Goal: Information Seeking & Learning: Learn about a topic

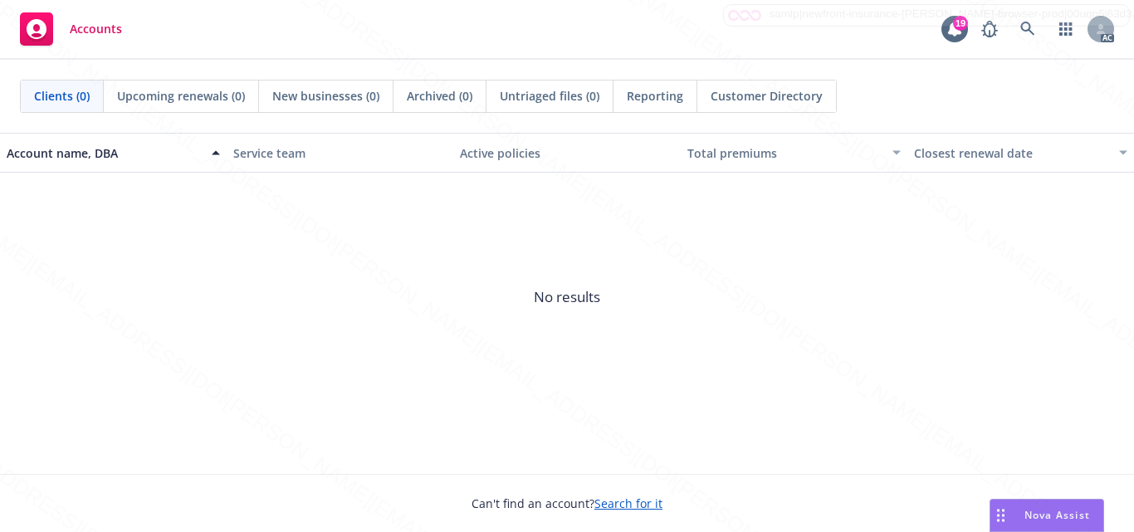
click at [438, 346] on span "No results" at bounding box center [567, 297] width 1134 height 249
click at [1024, 25] on icon at bounding box center [1027, 29] width 15 height 15
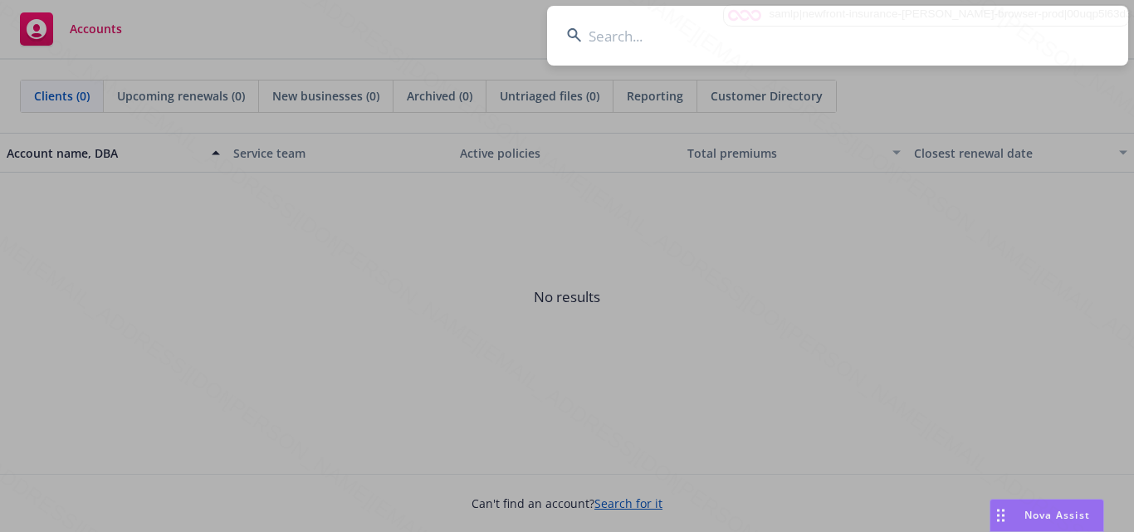
type input "[PERSON_NAME]"
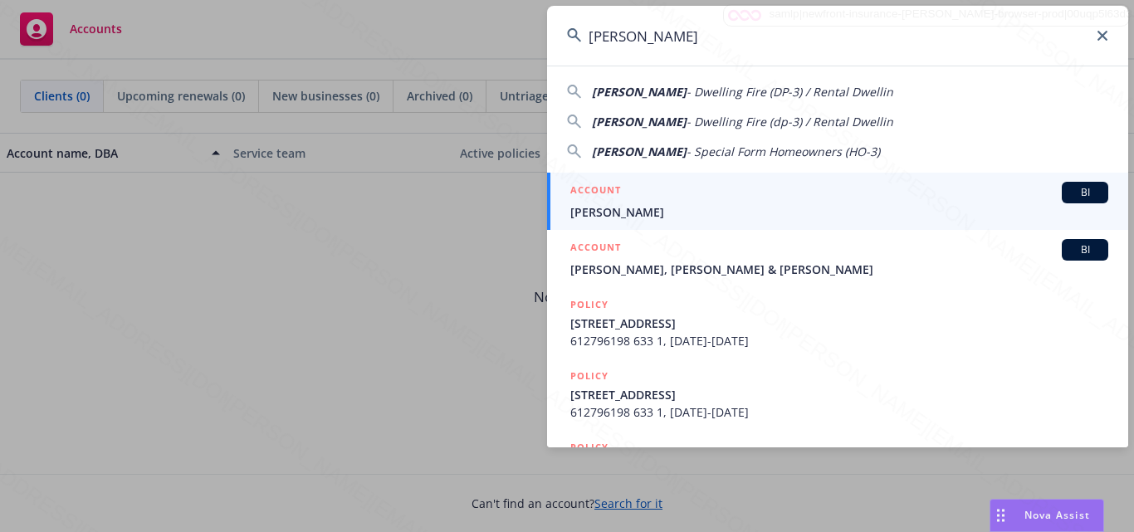
click at [707, 207] on span "[PERSON_NAME]" at bounding box center [839, 211] width 538 height 17
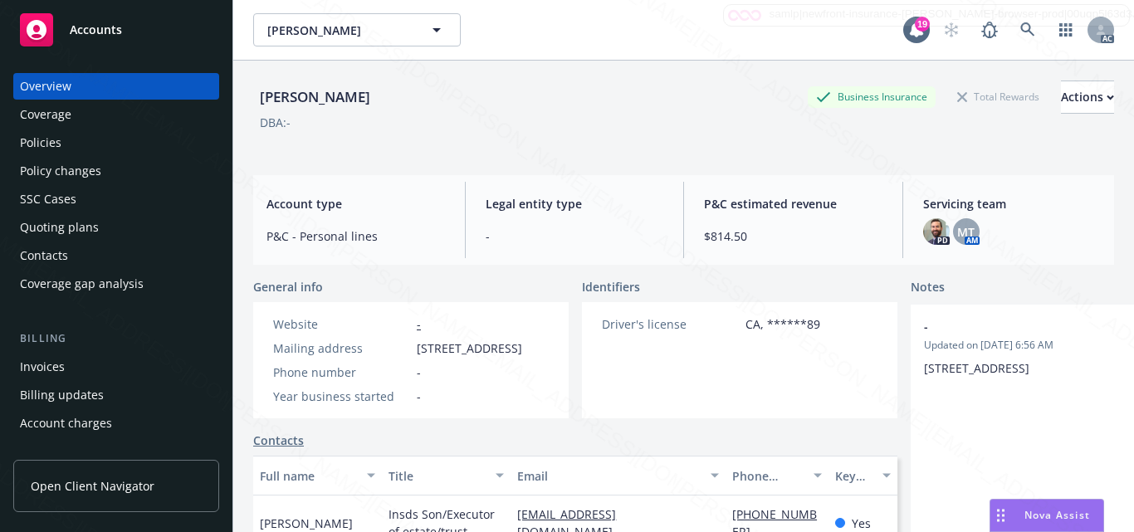
click at [668, 409] on div "Driver's license CA, ******89" at bounding box center [711, 360] width 258 height 116
click at [691, 381] on div "Driver's license CA, ******89" at bounding box center [711, 360] width 258 height 116
click at [682, 402] on div "Driver's license CA, ******89" at bounding box center [711, 360] width 258 height 116
click at [608, 395] on div "Driver's license CA, ******89" at bounding box center [711, 360] width 258 height 116
click at [716, 360] on div "Driver's license CA, ******89" at bounding box center [711, 360] width 258 height 116
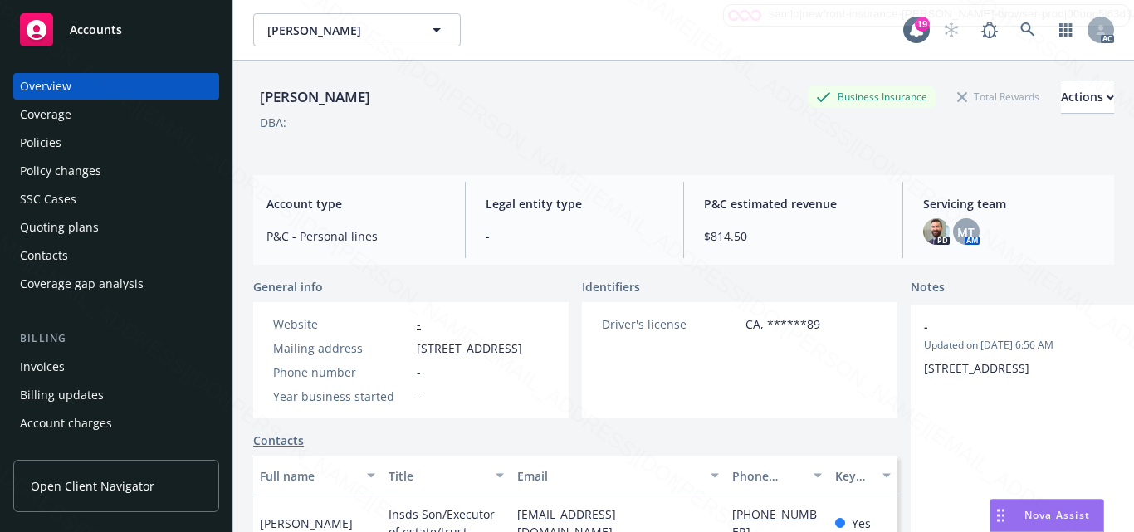
click at [716, 403] on div "Driver's license CA, ******89" at bounding box center [711, 360] width 258 height 116
click at [671, 360] on div "Driver's license CA, ******89" at bounding box center [711, 360] width 258 height 116
click at [718, 386] on div "Driver's license CA, ******89" at bounding box center [711, 360] width 258 height 116
click at [660, 404] on div "Driver's license CA, ******89" at bounding box center [711, 360] width 258 height 116
click at [639, 373] on div "Driver's license CA, ******89" at bounding box center [711, 360] width 258 height 116
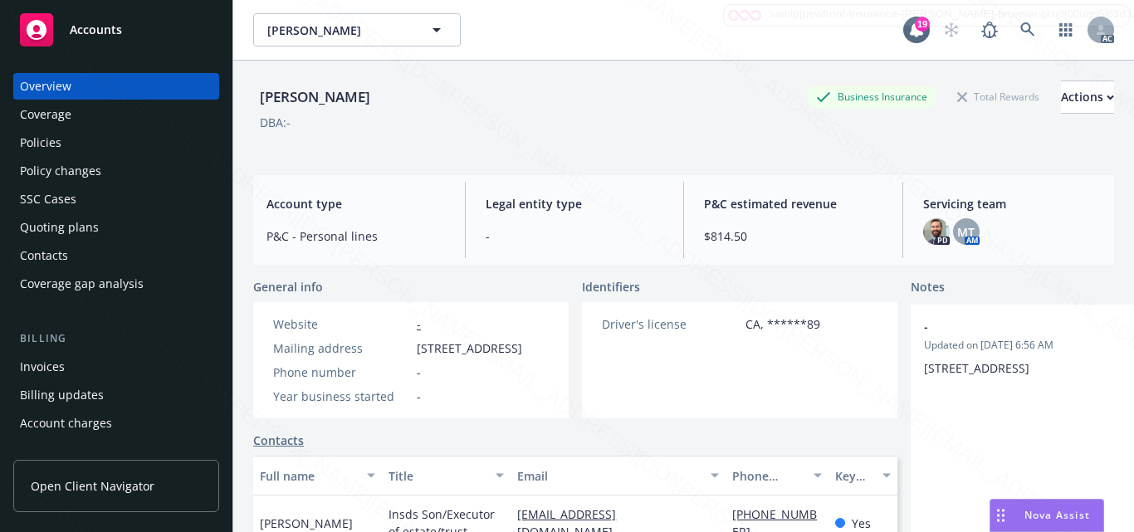
click at [724, 399] on div "Driver's license CA, ******89" at bounding box center [711, 360] width 258 height 116
click at [64, 121] on div "Coverage" at bounding box center [45, 114] width 51 height 27
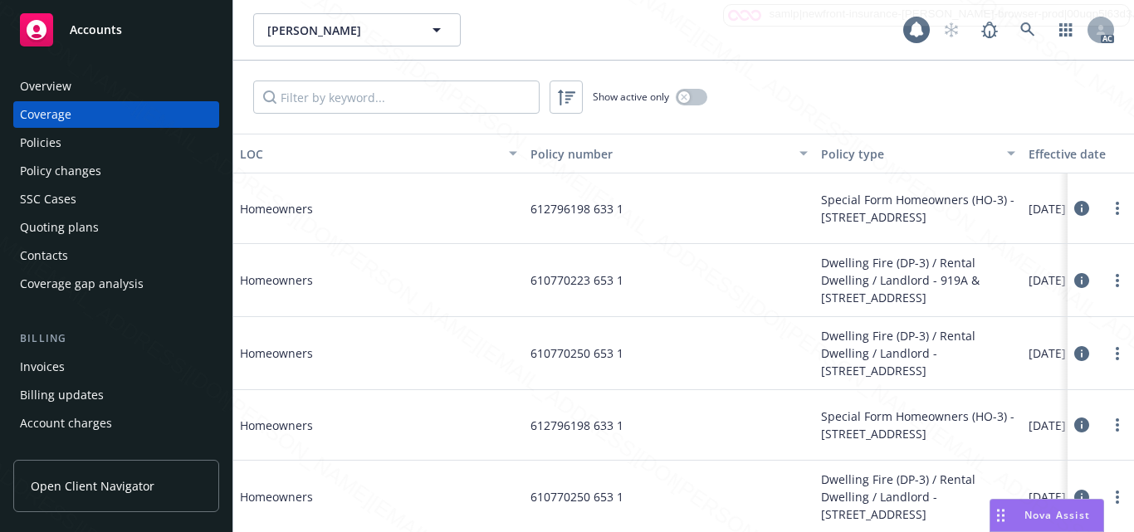
click at [42, 142] on div "Policies" at bounding box center [41, 143] width 42 height 27
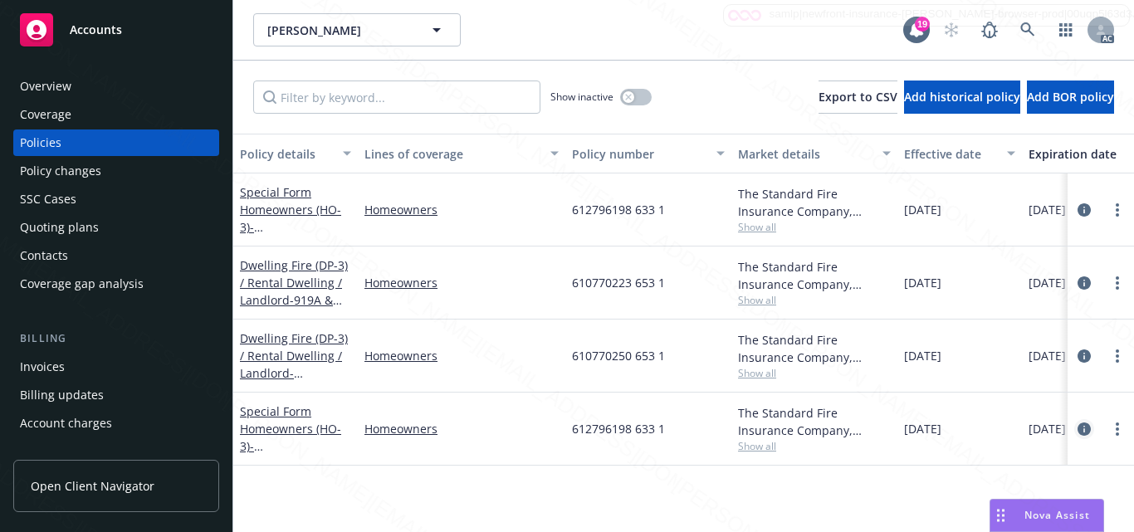
click at [1080, 428] on icon "circleInformation" at bounding box center [1084, 429] width 13 height 13
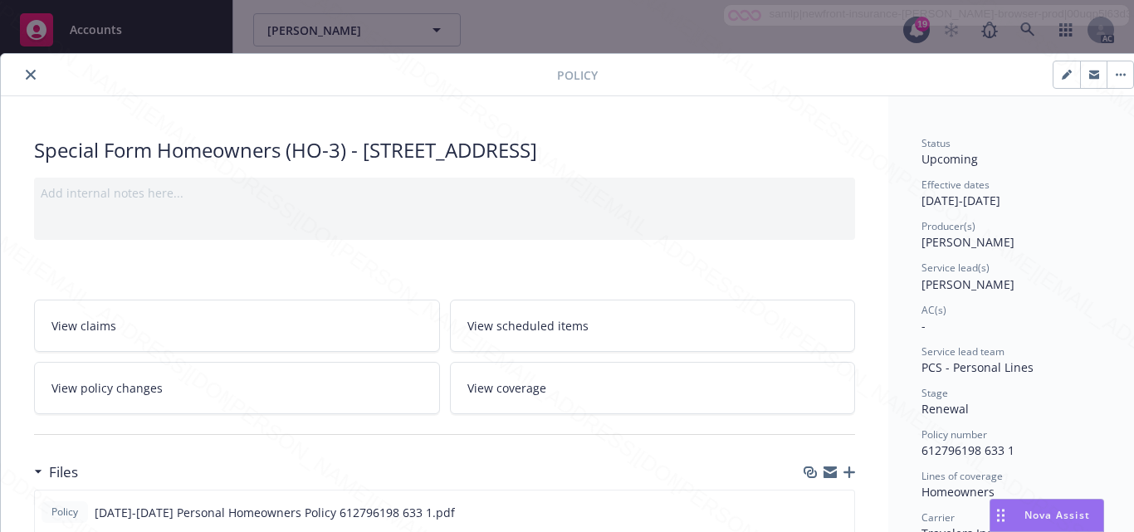
scroll to position [83, 0]
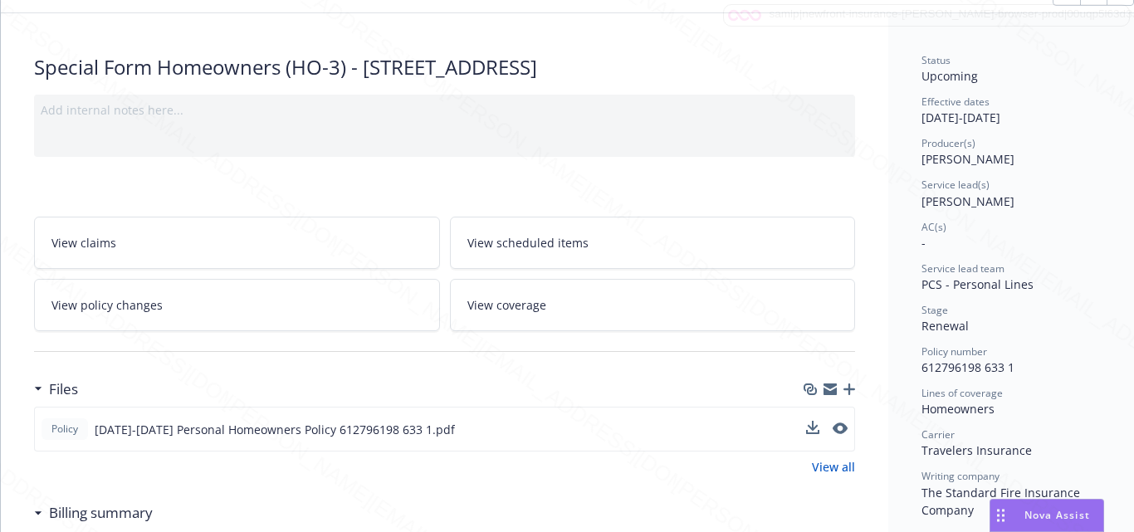
click at [567, 416] on div "Policy [DATE]-[DATE] Personal Homeowners Policy 612796198 633 1.pdf" at bounding box center [444, 429] width 821 height 45
click at [566, 389] on div "Files" at bounding box center [444, 389] width 821 height 35
click at [1045, 325] on div "Stage Renewal" at bounding box center [1015, 319] width 186 height 32
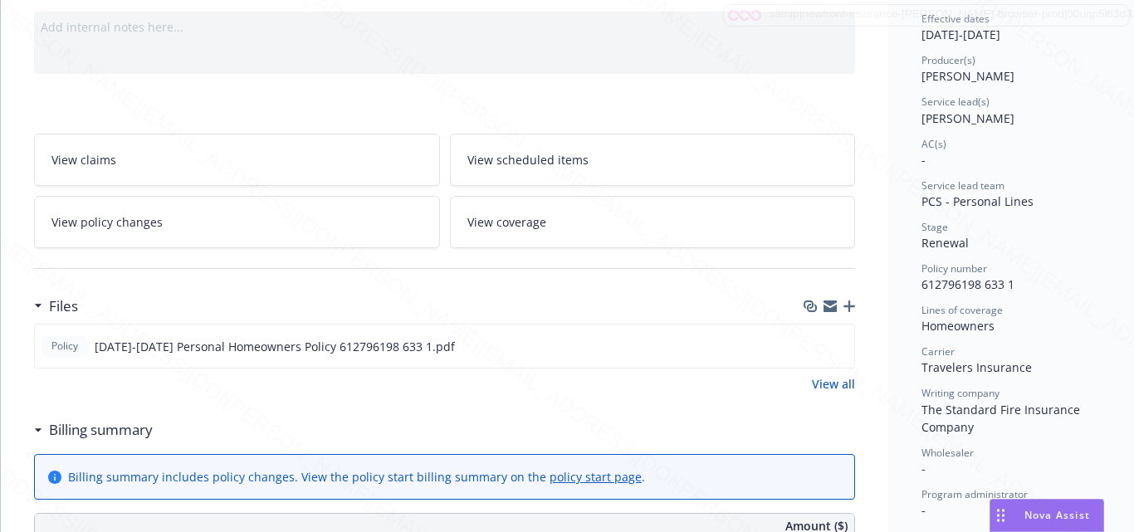
scroll to position [249, 0]
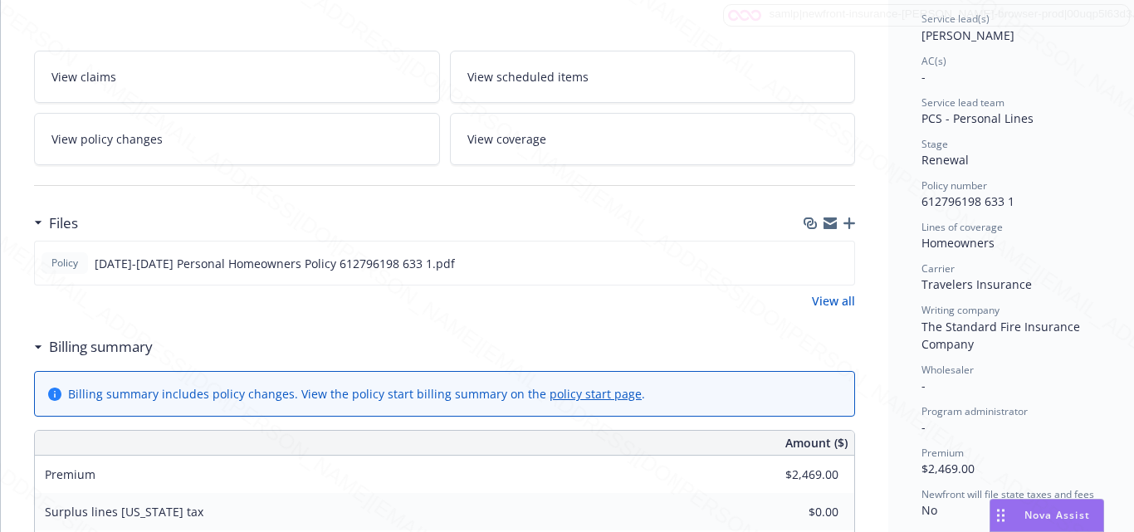
click at [1076, 397] on div "Status Upcoming Effective dates [DATE] - [DATE] Producer(s) [PERSON_NAME] Servi…" at bounding box center [1015, 286] width 186 height 799
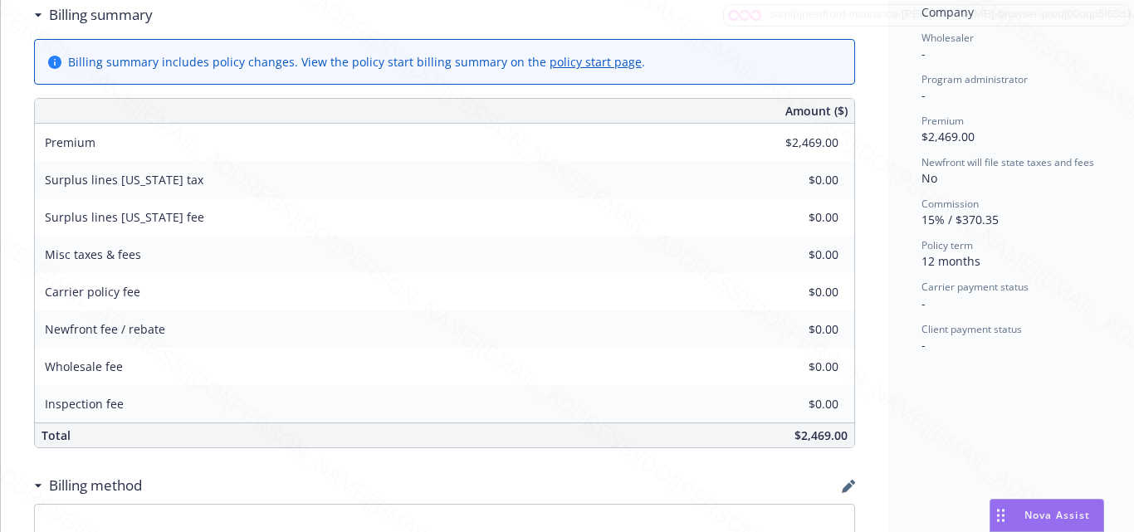
scroll to position [664, 0]
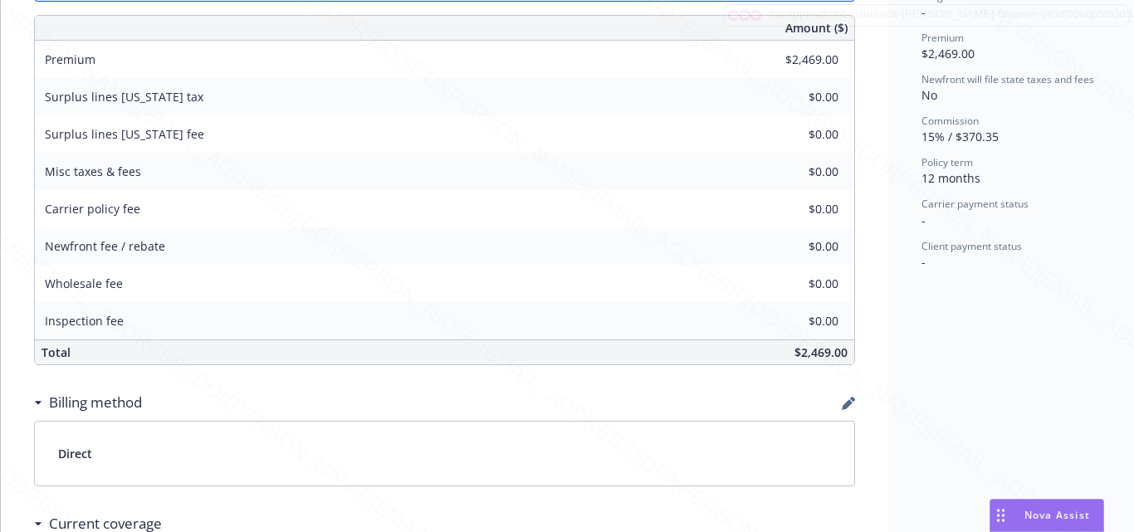
click at [1002, 407] on div "Status Upcoming Effective dates [DATE] - [DATE] Producer(s) [PERSON_NAME] Servi…" at bounding box center [1014, 142] width 252 height 1421
click at [955, 379] on div "Status Upcoming Effective dates [DATE] - [DATE] Producer(s) [PERSON_NAME] Servi…" at bounding box center [1014, 142] width 252 height 1421
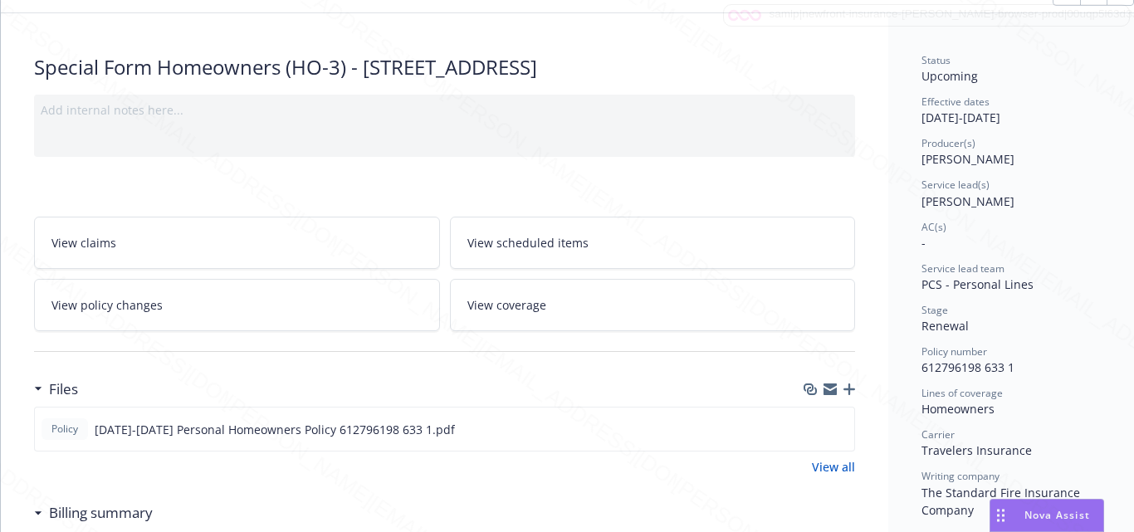
scroll to position [0, 0]
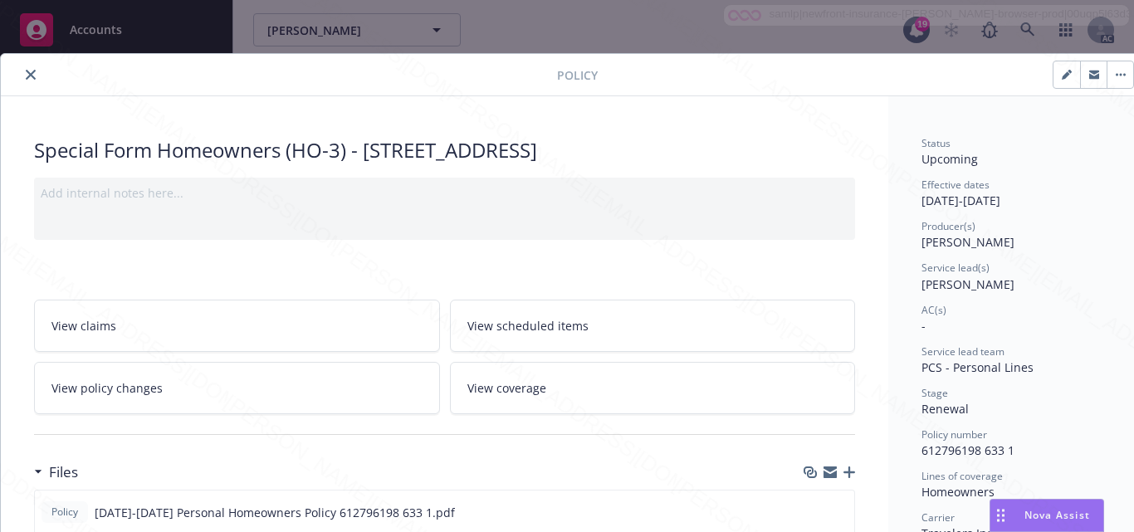
click at [607, 329] on link "View scheduled items" at bounding box center [653, 326] width 406 height 52
click at [536, 397] on link "View coverage" at bounding box center [653, 388] width 406 height 52
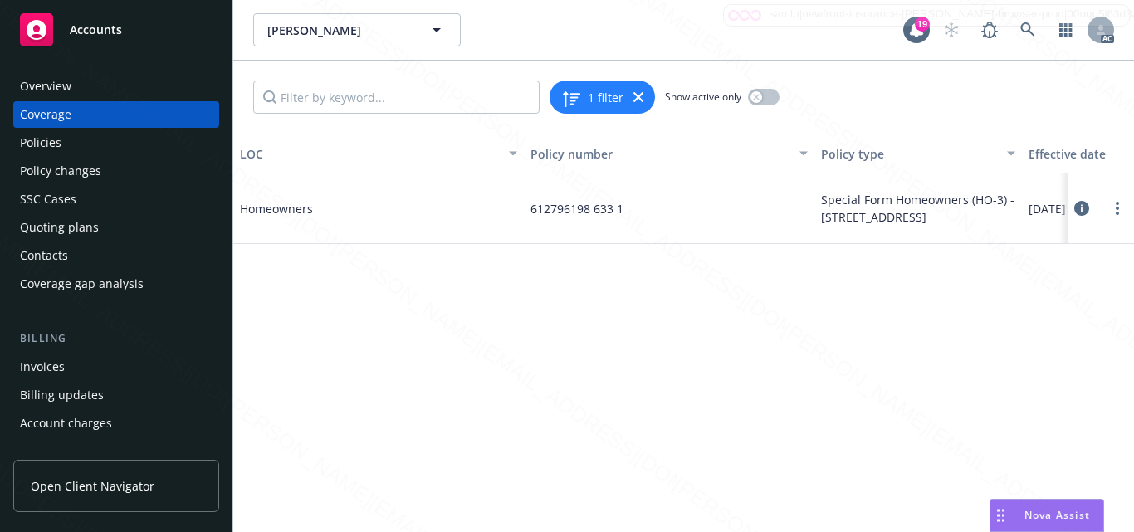
click at [1084, 206] on icon at bounding box center [1081, 208] width 15 height 15
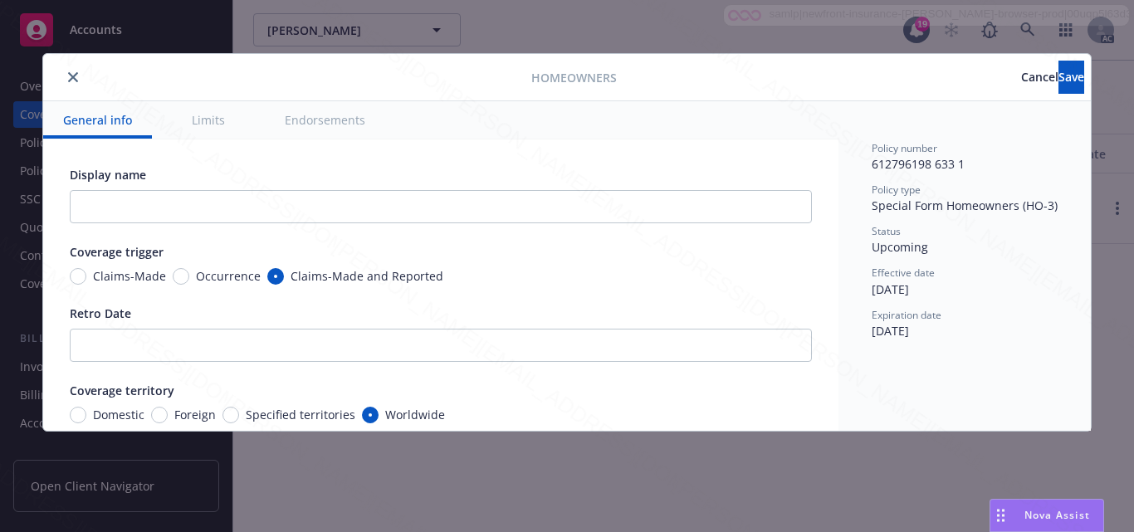
click at [207, 125] on button "Limits" at bounding box center [208, 119] width 73 height 37
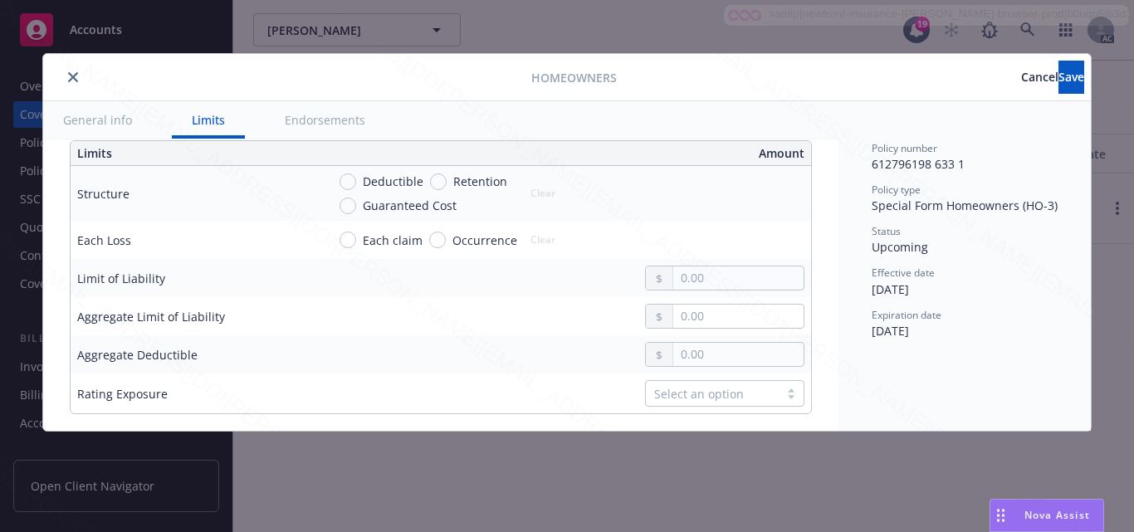
click at [347, 123] on button "Endorsements" at bounding box center [325, 119] width 120 height 37
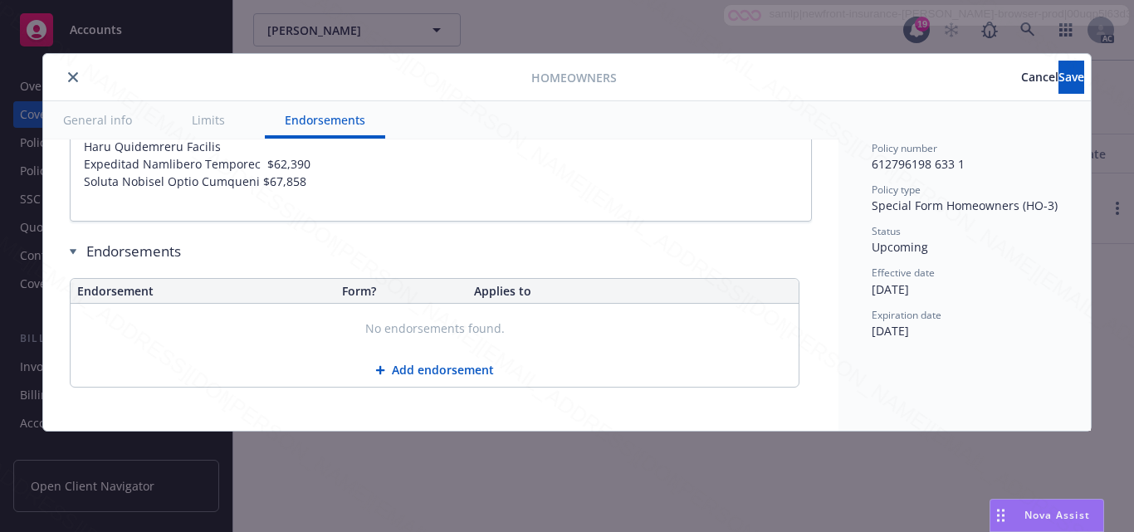
type textarea "x"
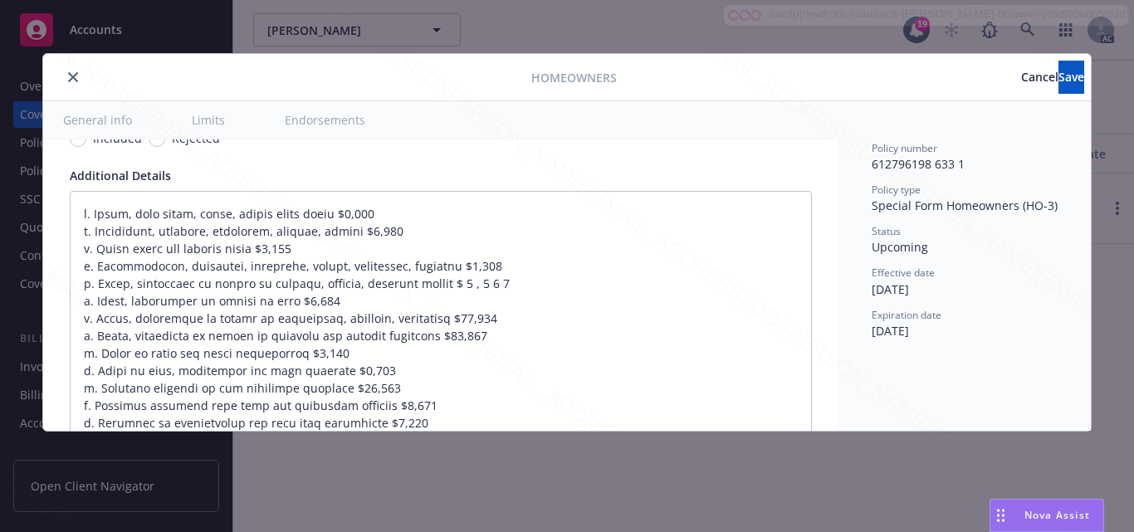
scroll to position [1126, 0]
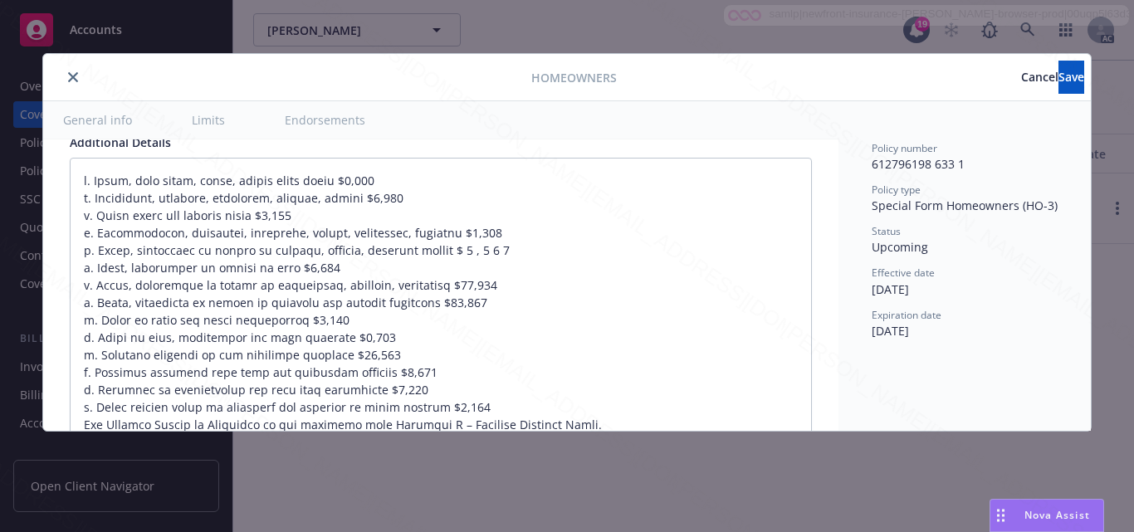
click at [1010, 287] on div "Effective date [DATE]" at bounding box center [965, 282] width 186 height 32
click at [978, 270] on div "Effective date" at bounding box center [965, 273] width 186 height 14
click at [1021, 75] on span "Cancel" at bounding box center [1039, 77] width 37 height 16
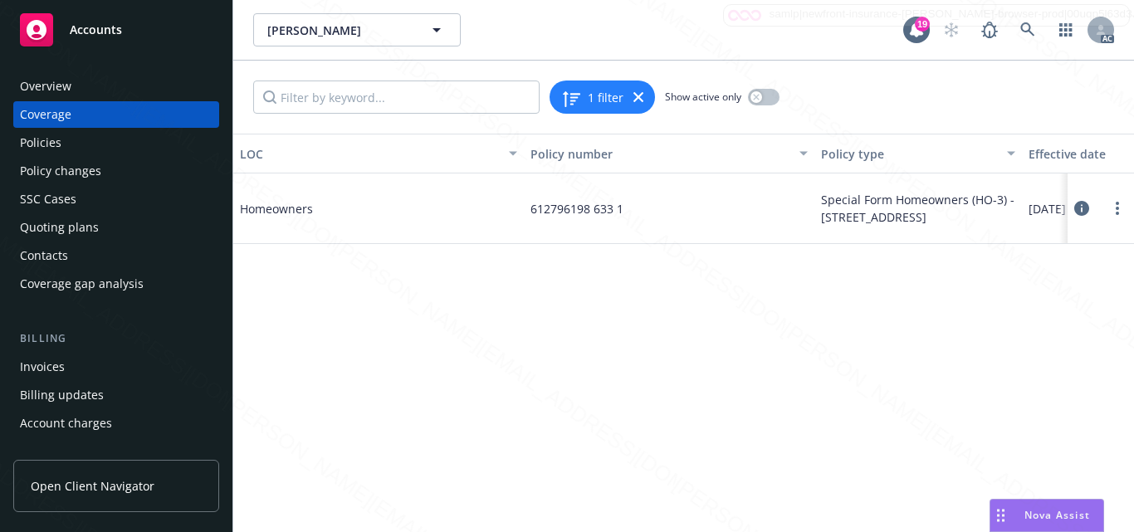
click at [602, 391] on div "LOC Policy number Policy type Effective date Expiration date Status Homeowners …" at bounding box center [683, 333] width 901 height 399
click at [1077, 213] on icon at bounding box center [1081, 208] width 15 height 15
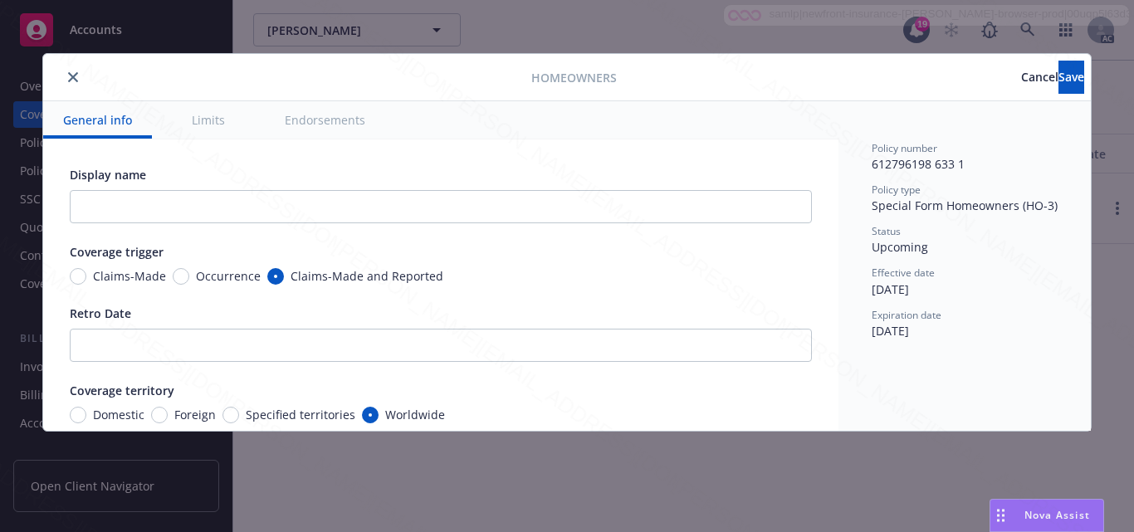
type textarea "x"
click at [203, 127] on button "Limits" at bounding box center [208, 119] width 73 height 37
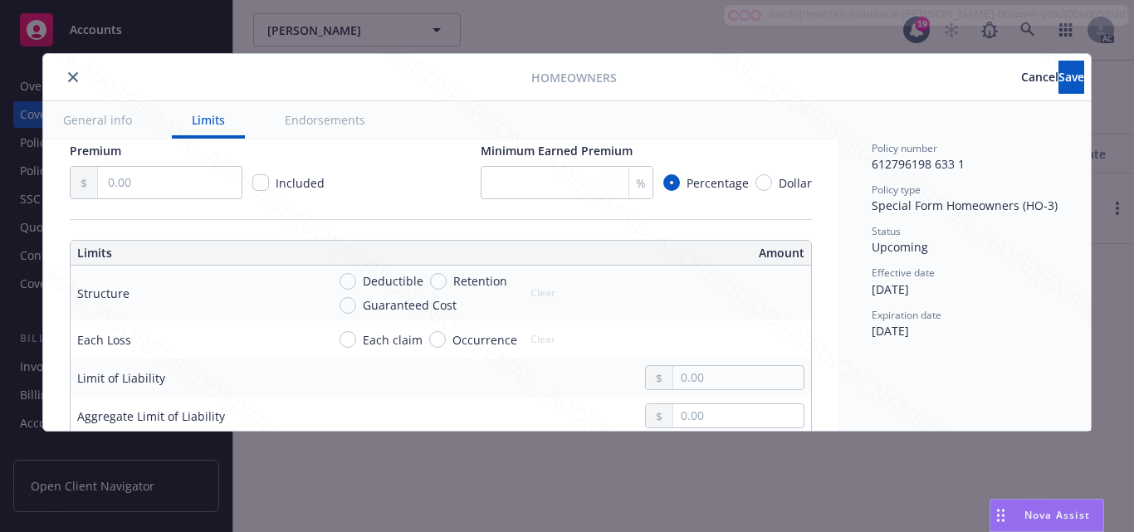
scroll to position [407, 0]
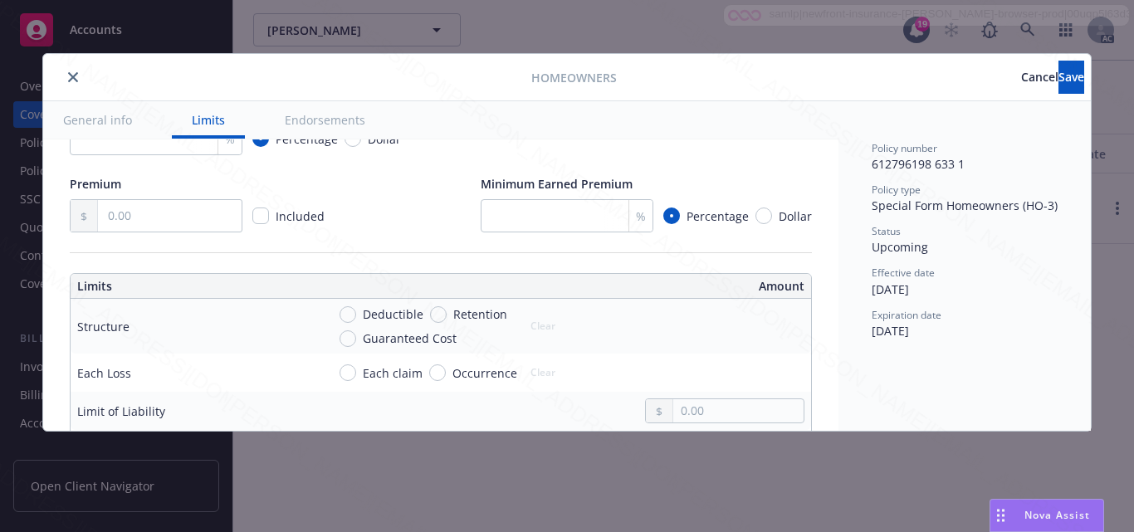
click at [340, 124] on button "Endorsements" at bounding box center [325, 119] width 120 height 37
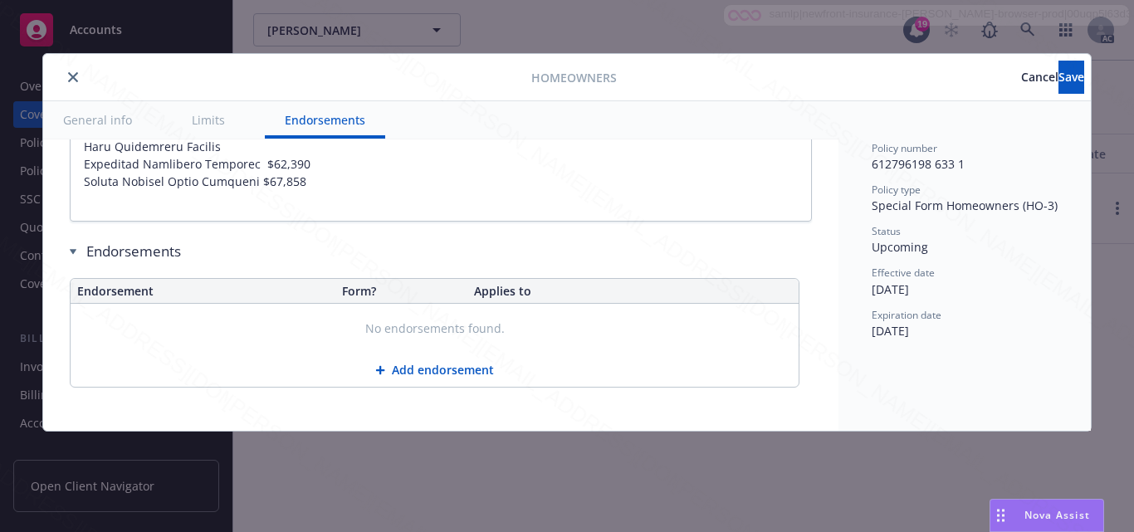
type textarea "x"
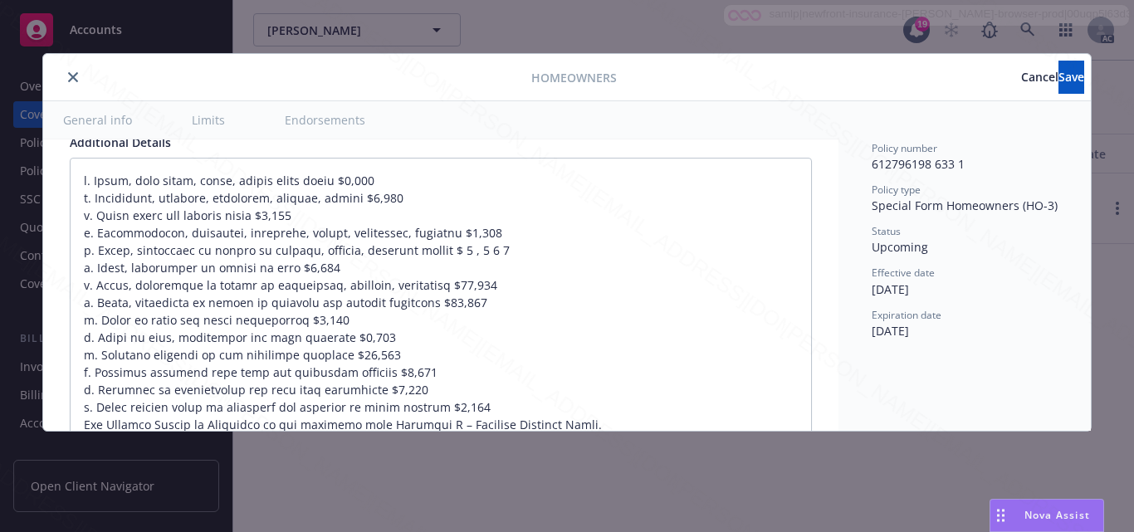
scroll to position [1093, 0]
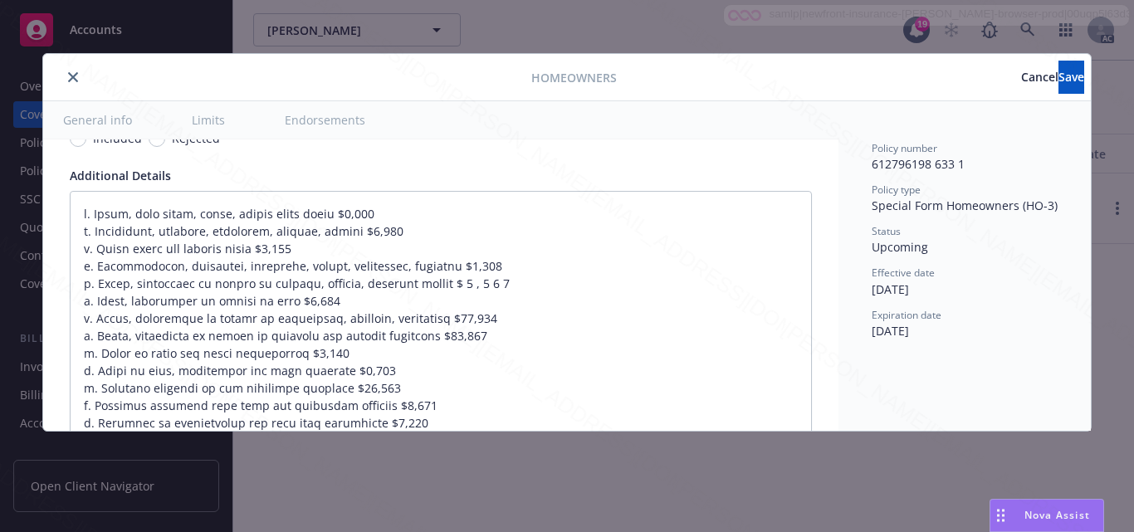
click at [1016, 382] on div "Policy number 612796198 633 1 Policy type Special Form Homeowners (HO-3) Status…" at bounding box center [965, 266] width 252 height 330
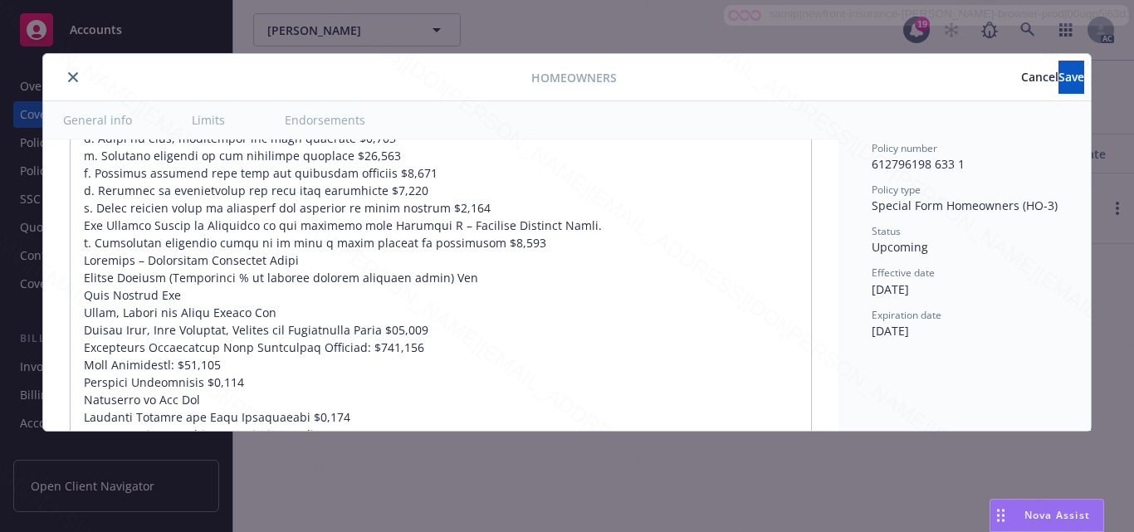
scroll to position [1358, 0]
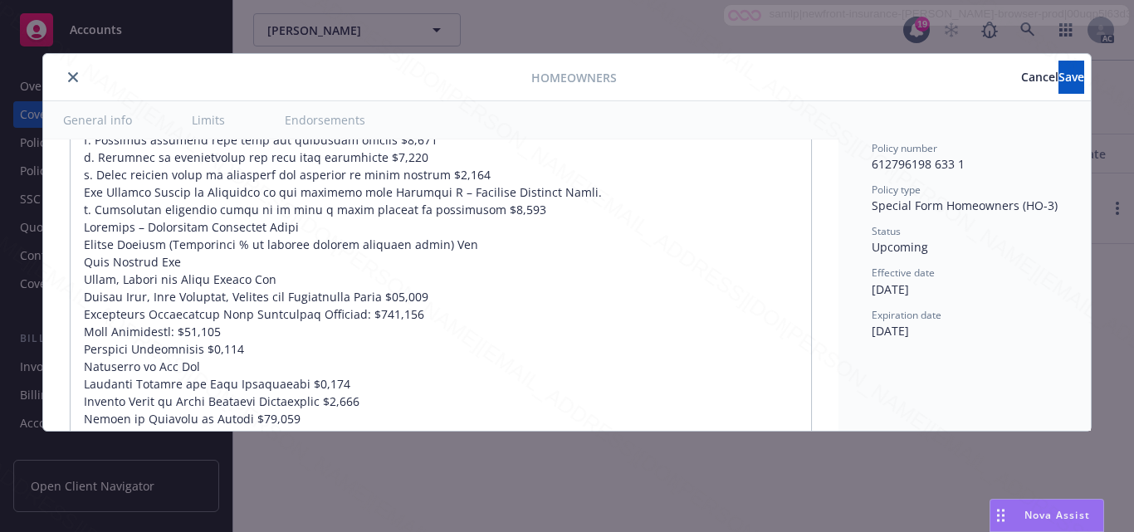
click at [1023, 385] on div "Policy number 612796198 633 1 Policy type Special Form Homeowners (HO-3) Status…" at bounding box center [965, 266] width 252 height 330
click at [754, 379] on textarea at bounding box center [441, 314] width 742 height 778
click at [488, 367] on textarea at bounding box center [441, 314] width 742 height 778
click at [1000, 370] on div "Policy number 612796198 633 1 Policy type Special Form Homeowners (HO-3) Status…" at bounding box center [965, 266] width 252 height 330
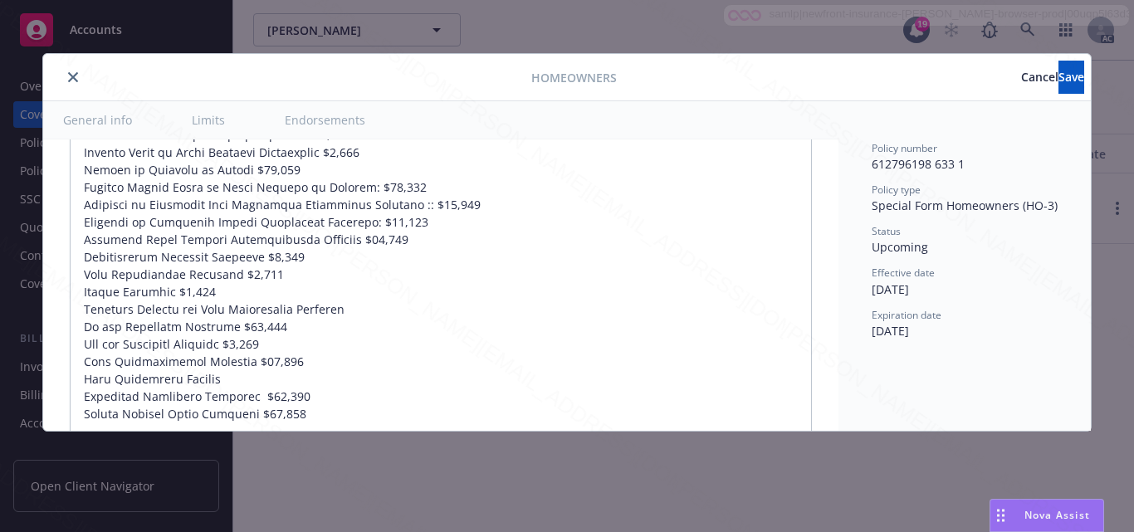
scroll to position [1641, 0]
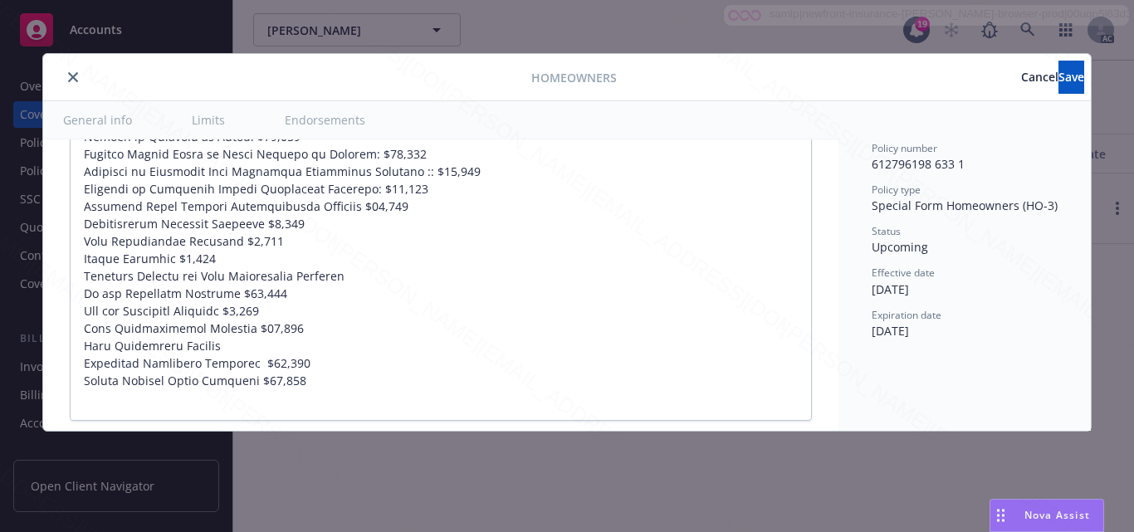
click at [1072, 338] on div "Policy number 612796198 633 1 Policy type Special Form Homeowners (HO-3) Status…" at bounding box center [965, 266] width 252 height 330
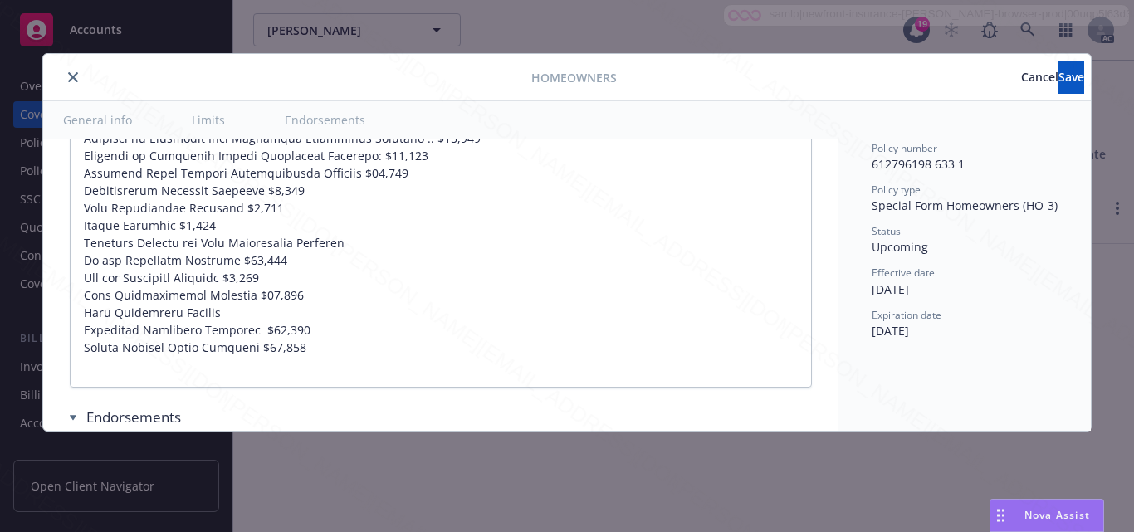
click at [1021, 83] on span "Cancel" at bounding box center [1039, 77] width 37 height 16
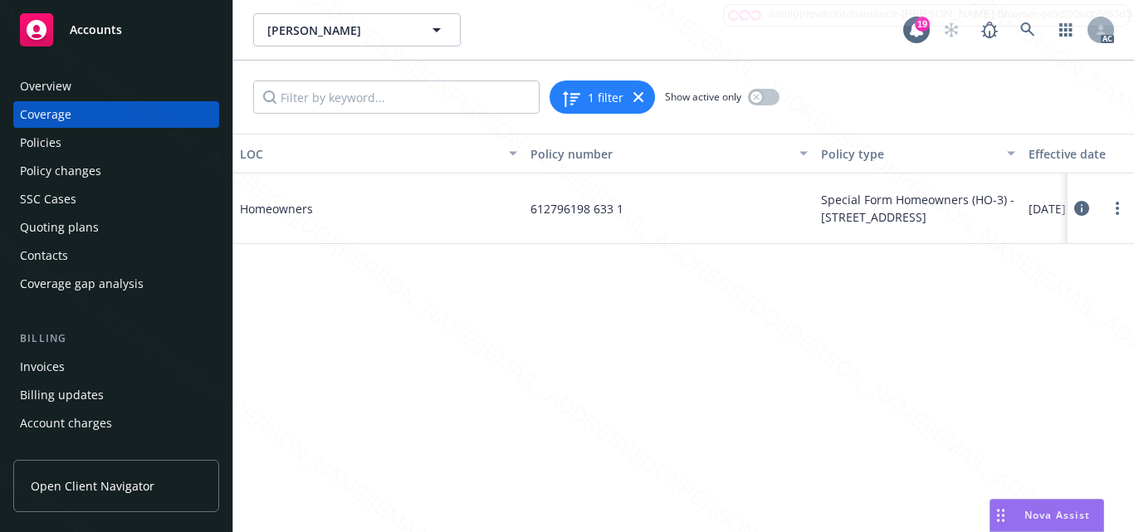
click at [745, 424] on div "LOC Policy number Policy type Effective date Expiration date Status Homeowners …" at bounding box center [683, 333] width 901 height 399
click at [67, 89] on div "Overview" at bounding box center [45, 86] width 51 height 27
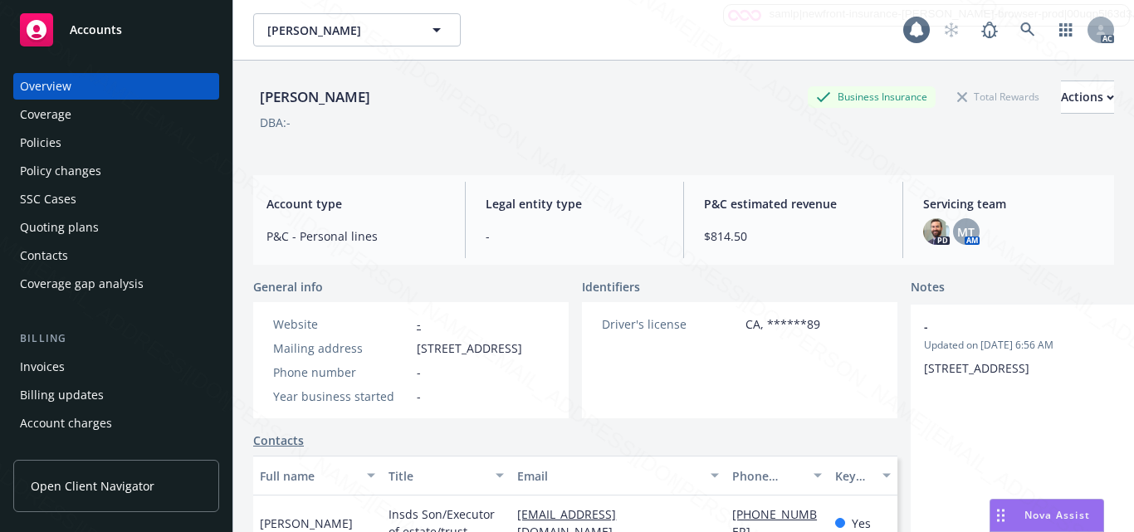
click at [124, 30] on div "Accounts" at bounding box center [116, 29] width 193 height 33
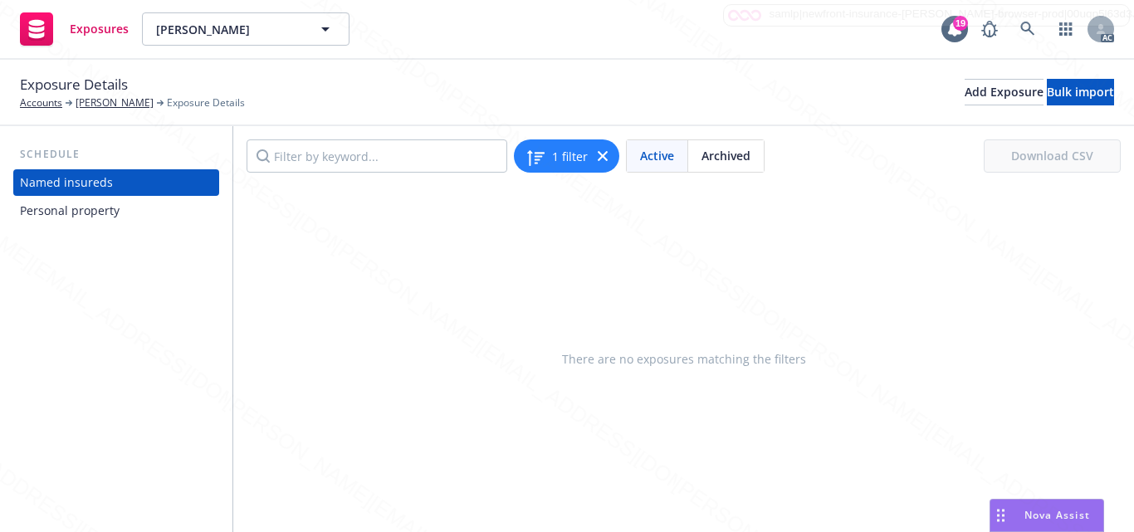
click at [68, 211] on div "Personal property" at bounding box center [70, 211] width 100 height 27
